Goal: Task Accomplishment & Management: Complete application form

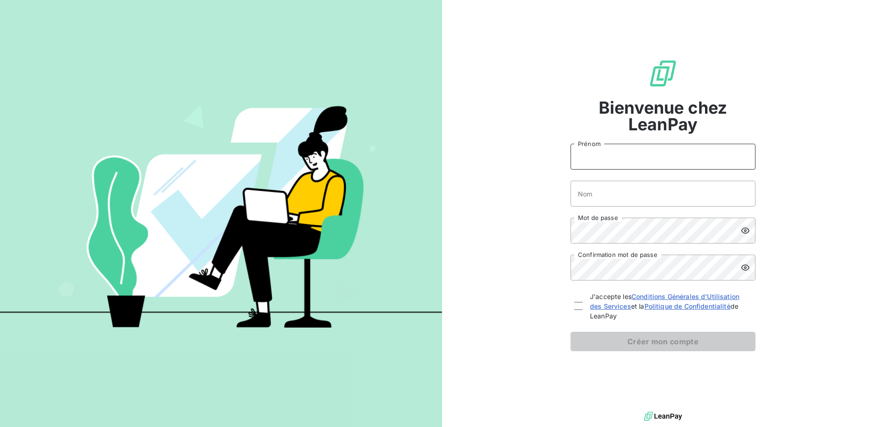
click at [600, 155] on input "Prénom" at bounding box center [662, 157] width 185 height 26
type input "[PERSON_NAME]"
click at [584, 193] on input "Nom" at bounding box center [662, 194] width 185 height 26
type input "Bizot"
click at [739, 229] on icon at bounding box center [742, 230] width 7 height 7
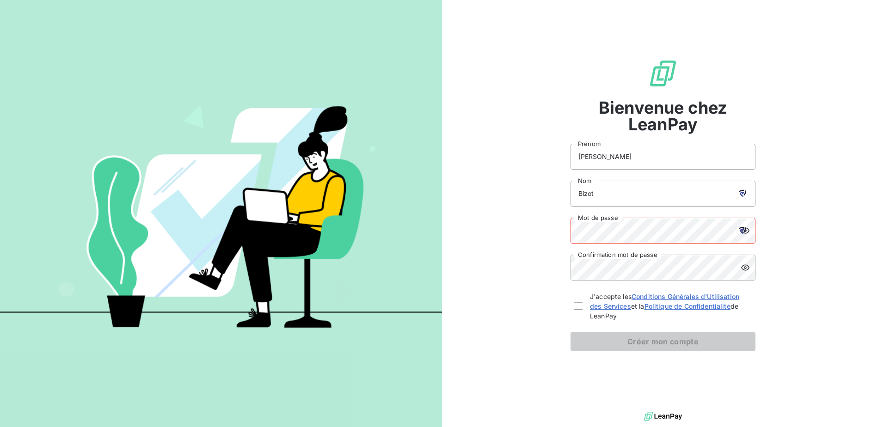
click at [582, 310] on div "J'accepte les Conditions Générales d'Utilisation des Services et la Politique d…" at bounding box center [662, 306] width 185 height 29
click at [579, 307] on div at bounding box center [578, 306] width 8 height 8
checkbox input "true"
click at [741, 231] on icon at bounding box center [742, 230] width 7 height 7
click at [741, 233] on icon at bounding box center [742, 230] width 7 height 7
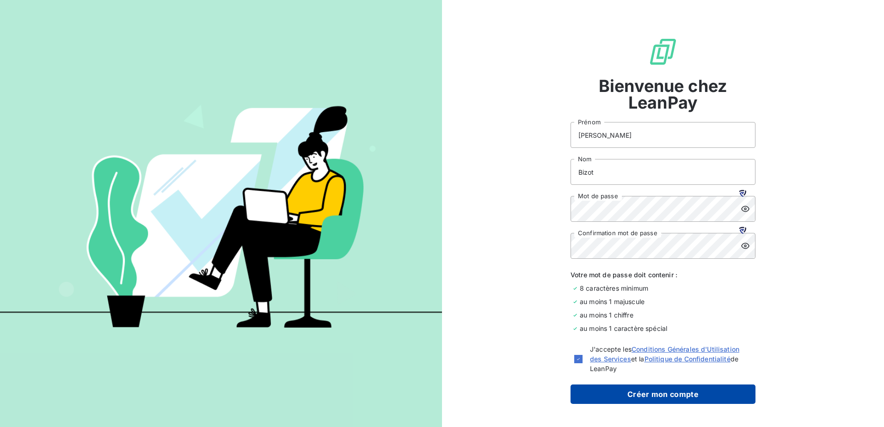
click at [646, 399] on button "Créer mon compte" at bounding box center [662, 394] width 185 height 19
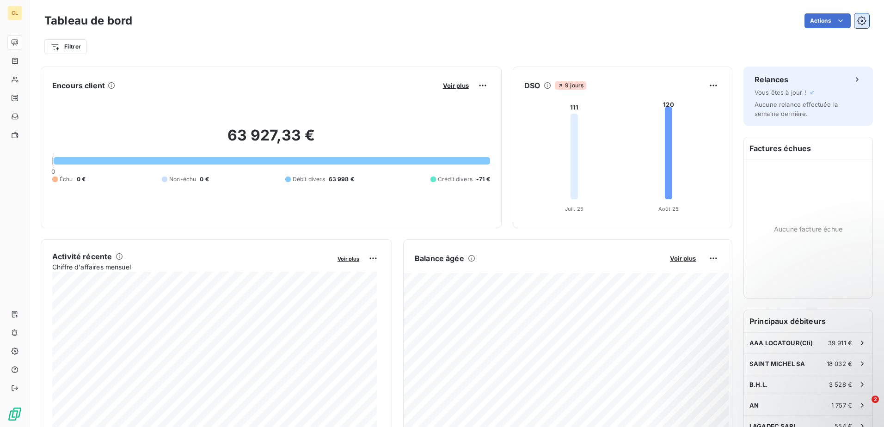
click at [858, 18] on icon "button" at bounding box center [861, 20] width 9 height 9
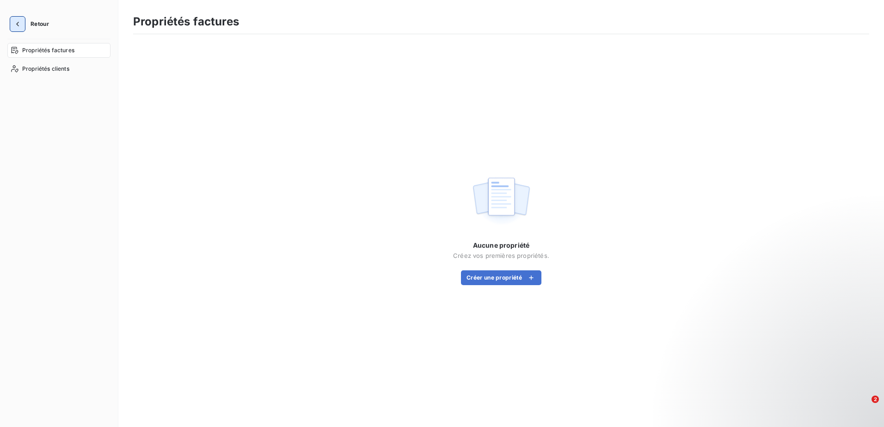
click at [18, 23] on icon "button" at bounding box center [17, 24] width 3 height 5
